Goal: Information Seeking & Learning: Compare options

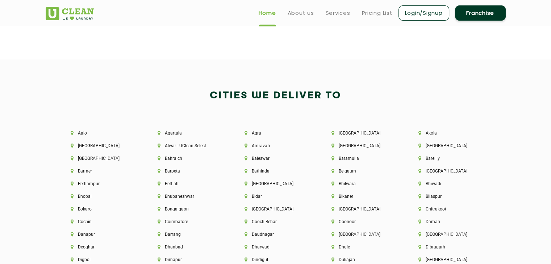
scroll to position [1495, 0]
click at [83, 135] on li "Aalo" at bounding box center [102, 133] width 62 height 5
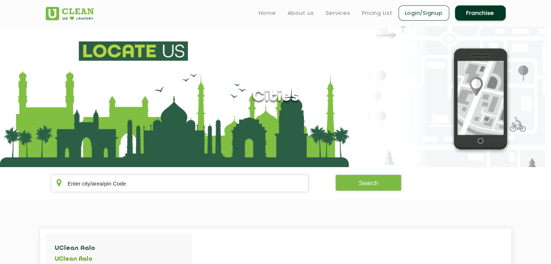
scroll to position [999, 0]
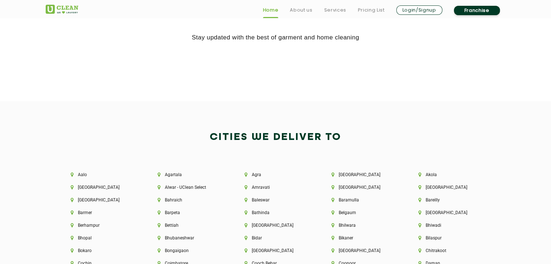
scroll to position [1508, 0]
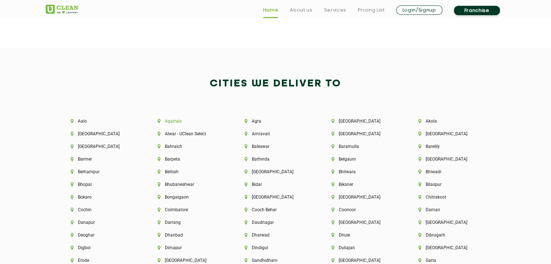
click at [175, 122] on li "Agartala" at bounding box center [189, 121] width 62 height 5
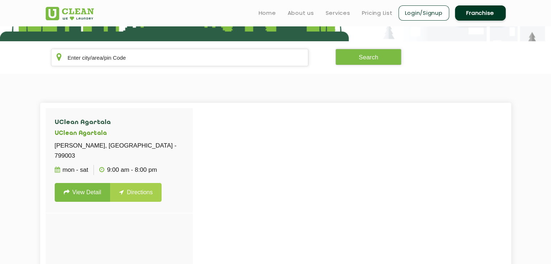
scroll to position [126, 0]
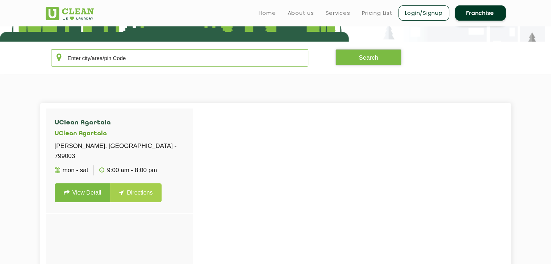
click at [152, 58] on input "text" at bounding box center [179, 57] width 257 height 17
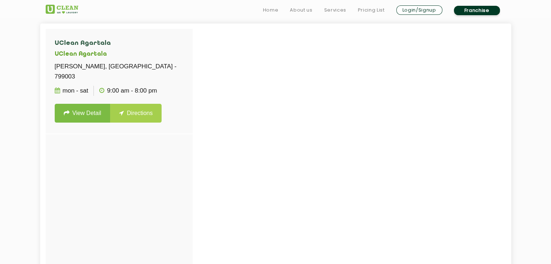
scroll to position [255, 0]
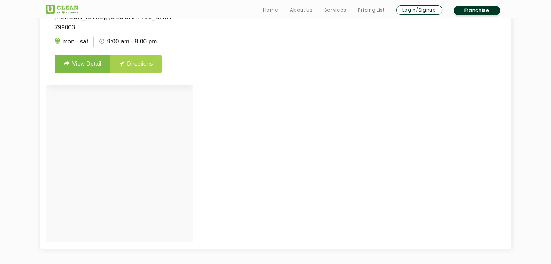
click at [84, 63] on link "View Detail" at bounding box center [83, 64] width 56 height 19
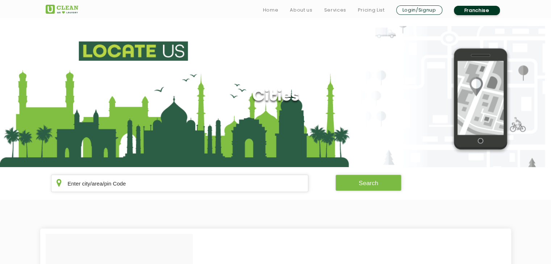
scroll to position [255, 0]
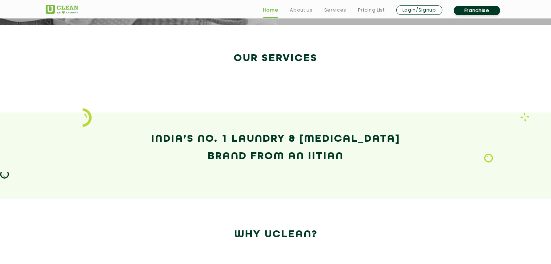
scroll to position [1012, 0]
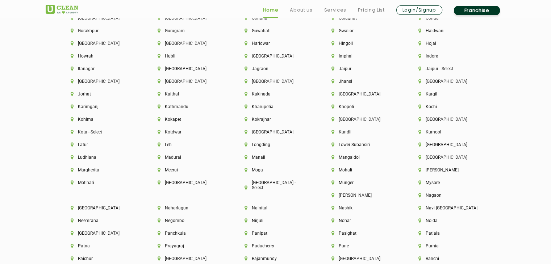
scroll to position [1763, 0]
click at [84, 84] on li "[GEOGRAPHIC_DATA]" at bounding box center [102, 81] width 62 height 5
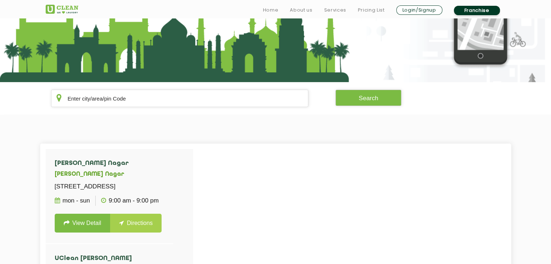
scroll to position [85, 0]
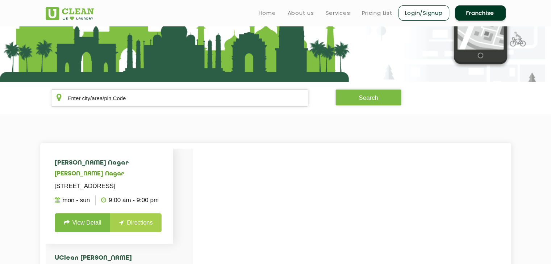
click at [88, 232] on link "View Detail" at bounding box center [83, 223] width 56 height 19
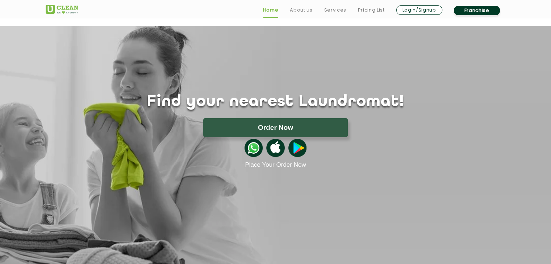
scroll to position [1246, 0]
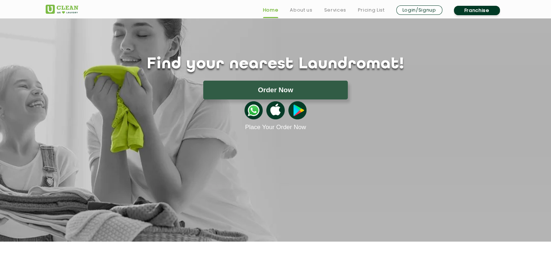
scroll to position [38, 0]
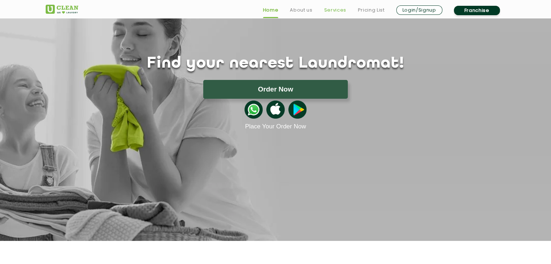
click at [328, 11] on link "Services" at bounding box center [335, 10] width 22 height 9
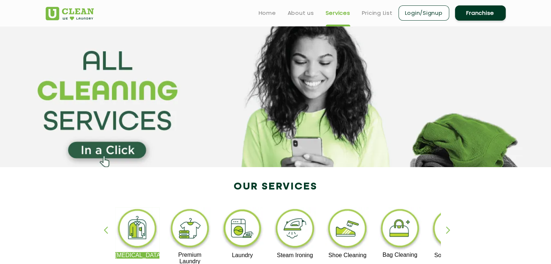
click at [55, 17] on img at bounding box center [70, 13] width 48 height 13
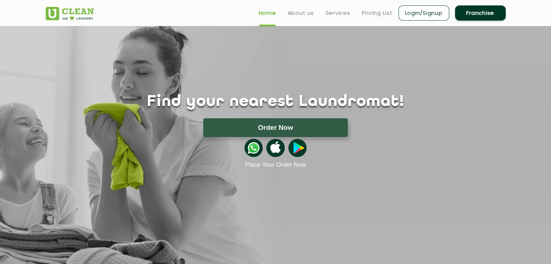
click at [293, 18] on ul "Home About us Services Pricing List Login/Signup Franchise" at bounding box center [379, 12] width 253 height 17
click at [295, 14] on link "About us" at bounding box center [301, 13] width 26 height 9
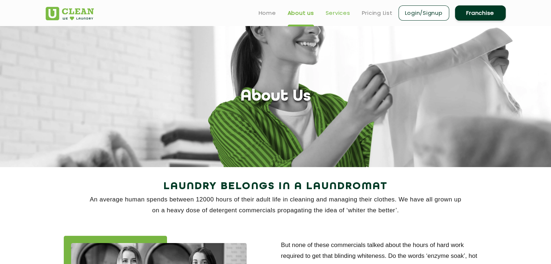
click at [343, 9] on link "Services" at bounding box center [338, 13] width 25 height 9
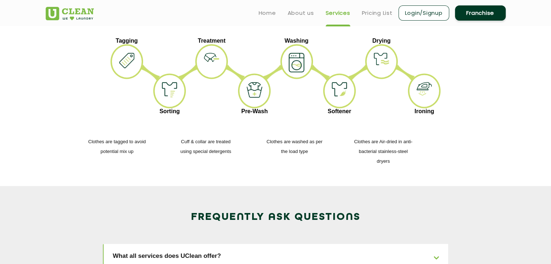
scroll to position [943, 0]
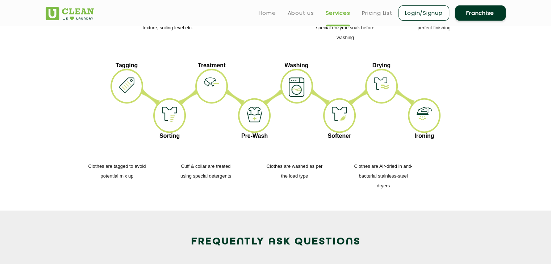
click at [372, 8] on ul "Home About us Services Pricing List Login/Signup Franchise" at bounding box center [379, 12] width 253 height 17
click at [378, 22] on header "Home About us Services Pricing List Login/Signup Franchise" at bounding box center [275, 13] width 551 height 26
click at [376, 16] on link "Pricing List" at bounding box center [377, 13] width 31 height 9
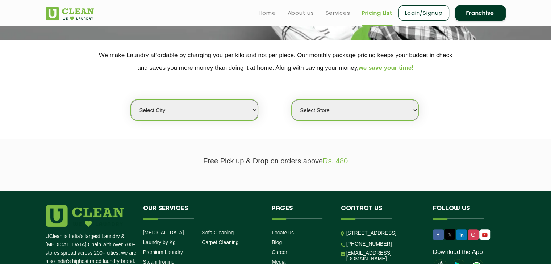
scroll to position [127, 0]
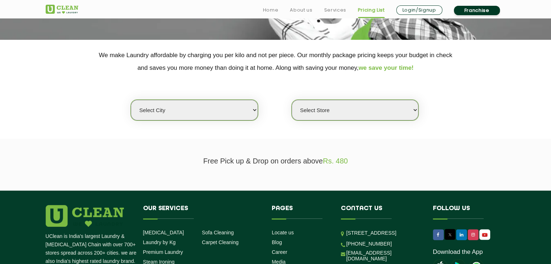
click at [243, 111] on select "Select city [GEOGRAPHIC_DATA] [GEOGRAPHIC_DATA] [GEOGRAPHIC_DATA] [GEOGRAPHIC_D…" at bounding box center [194, 110] width 127 height 21
click at [353, 107] on select "Select Store" at bounding box center [354, 110] width 127 height 21
click at [243, 118] on select "Select city [GEOGRAPHIC_DATA] [GEOGRAPHIC_DATA] [GEOGRAPHIC_DATA] [GEOGRAPHIC_D…" at bounding box center [194, 110] width 127 height 21
select select "40"
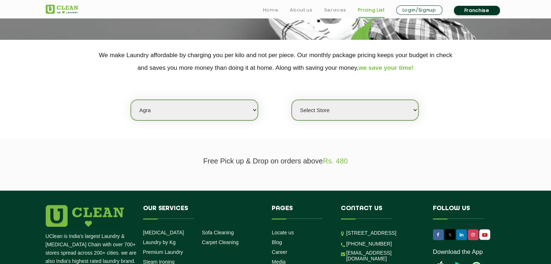
click at [131, 100] on select "Select city [GEOGRAPHIC_DATA] [GEOGRAPHIC_DATA] [GEOGRAPHIC_DATA] [GEOGRAPHIC_D…" at bounding box center [194, 110] width 127 height 21
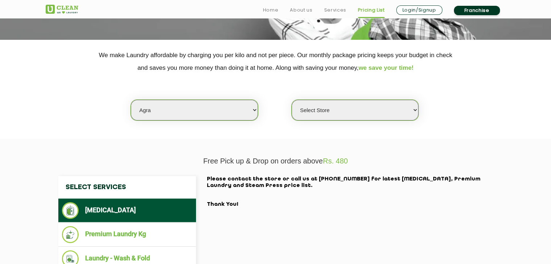
click at [395, 108] on select "Select Store [GEOGRAPHIC_DATA] [PERSON_NAME][GEOGRAPHIC_DATA]" at bounding box center [354, 110] width 127 height 21
select select "595"
click at [291, 100] on select "Select Store [GEOGRAPHIC_DATA] [PERSON_NAME][GEOGRAPHIC_DATA]" at bounding box center [354, 110] width 127 height 21
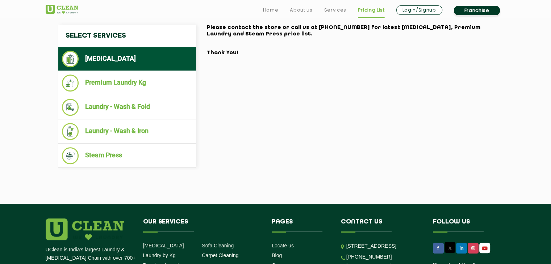
scroll to position [280, 0]
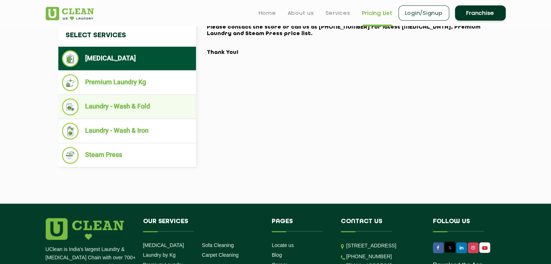
click at [142, 108] on li "Laundry - Wash & Fold" at bounding box center [127, 106] width 130 height 17
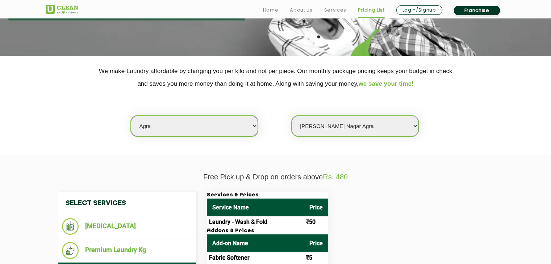
scroll to position [173, 0]
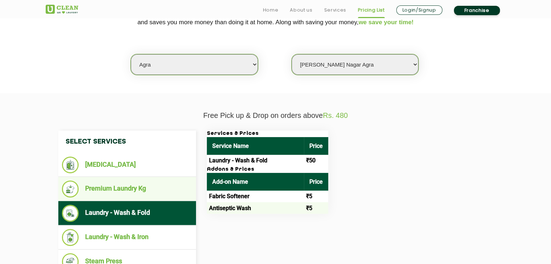
click at [147, 190] on li "Premium Laundry Kg" at bounding box center [127, 189] width 130 height 17
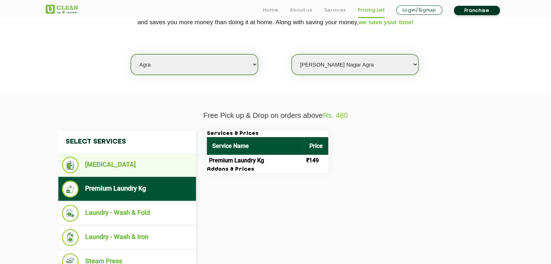
click at [138, 171] on li "[MEDICAL_DATA]" at bounding box center [127, 165] width 130 height 17
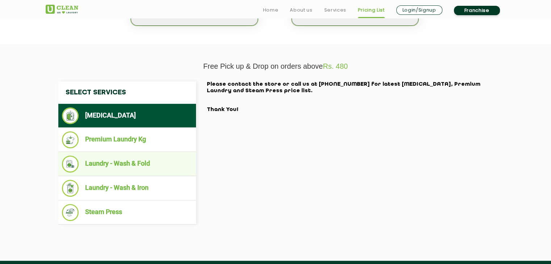
scroll to position [226, 0]
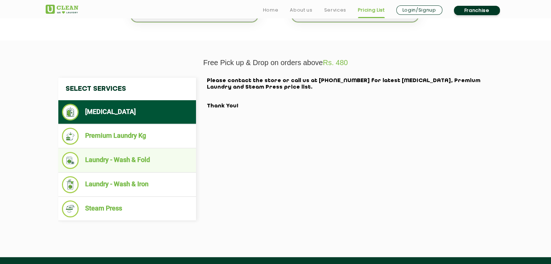
click at [131, 163] on li "Laundry - Wash & Fold" at bounding box center [127, 160] width 130 height 17
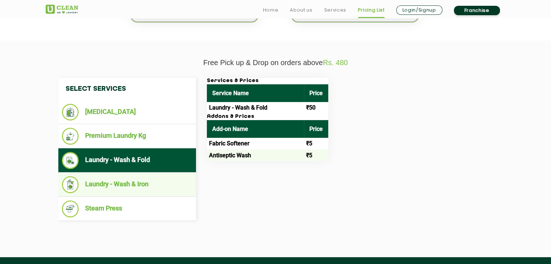
click at [129, 183] on li "Laundry - Wash & Iron" at bounding box center [127, 184] width 130 height 17
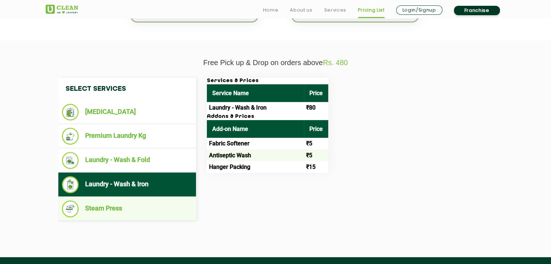
click at [112, 210] on li "Steam Press" at bounding box center [127, 209] width 130 height 17
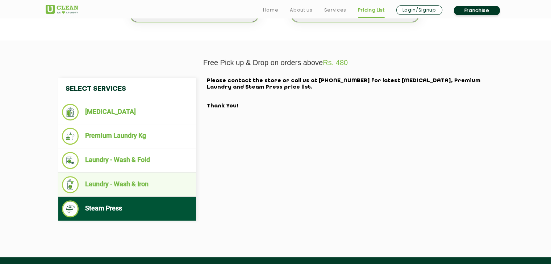
click at [114, 187] on li "Laundry - Wash & Iron" at bounding box center [127, 184] width 130 height 17
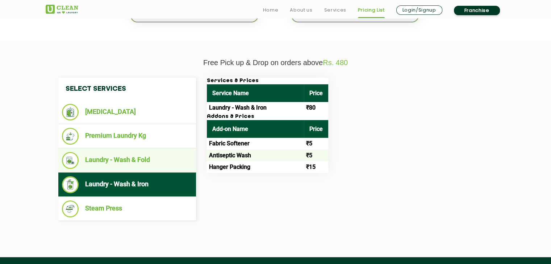
click at [116, 159] on li "Laundry - Wash & Fold" at bounding box center [127, 160] width 130 height 17
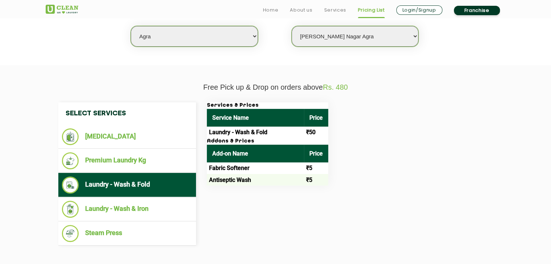
scroll to position [217, 0]
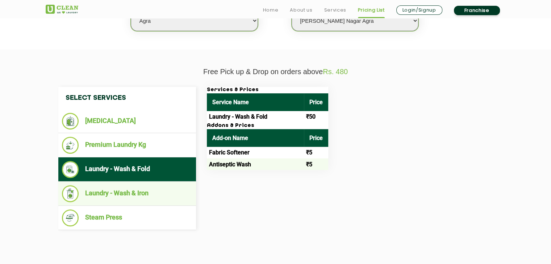
click at [123, 193] on li "Laundry - Wash & Iron" at bounding box center [127, 193] width 130 height 17
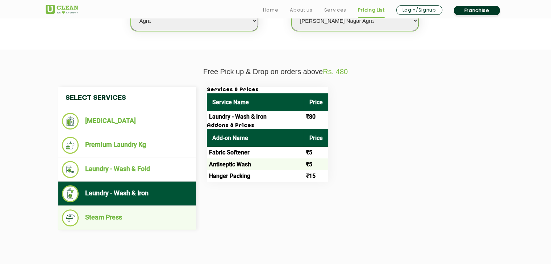
click at [113, 221] on li "Steam Press" at bounding box center [127, 218] width 130 height 17
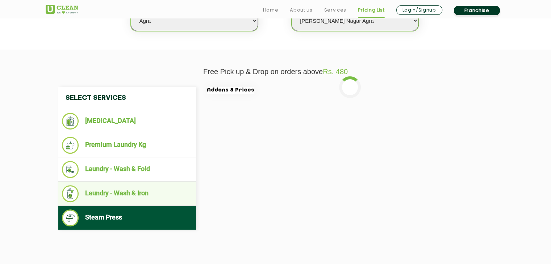
click at [124, 198] on li "Laundry - Wash & Iron" at bounding box center [127, 193] width 130 height 17
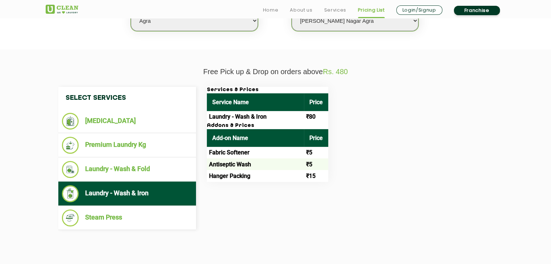
click at [246, 155] on td "Fabric Softener" at bounding box center [255, 153] width 97 height 12
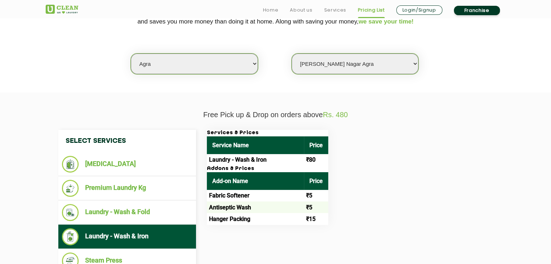
scroll to position [226, 0]
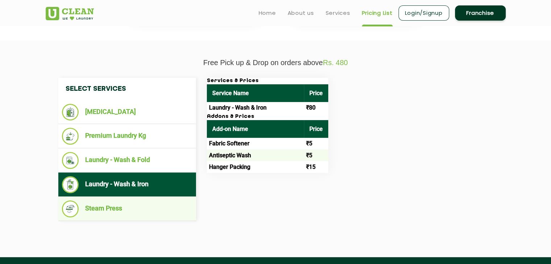
click at [128, 214] on li "Steam Press" at bounding box center [127, 209] width 130 height 17
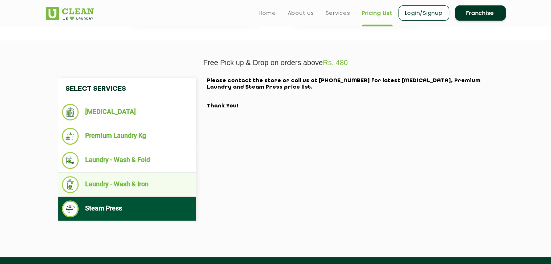
click at [135, 182] on li "Laundry - Wash & Iron" at bounding box center [127, 184] width 130 height 17
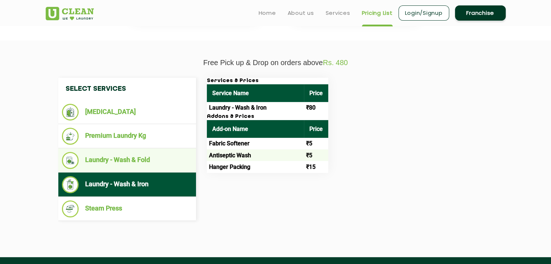
click at [141, 164] on li "Laundry - Wash & Fold" at bounding box center [127, 160] width 130 height 17
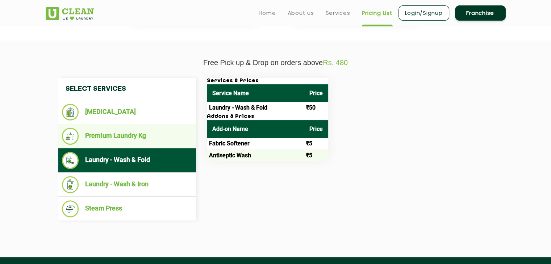
click at [139, 135] on li "Premium Laundry Kg" at bounding box center [127, 136] width 130 height 17
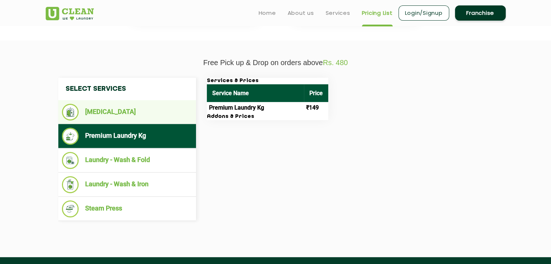
click at [145, 107] on li "[MEDICAL_DATA]" at bounding box center [127, 112] width 130 height 17
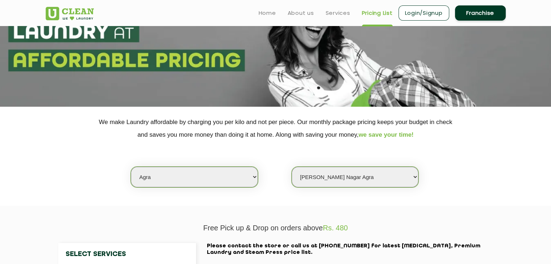
scroll to position [0, 0]
